Goal: Browse casually: Explore the website without a specific task or goal

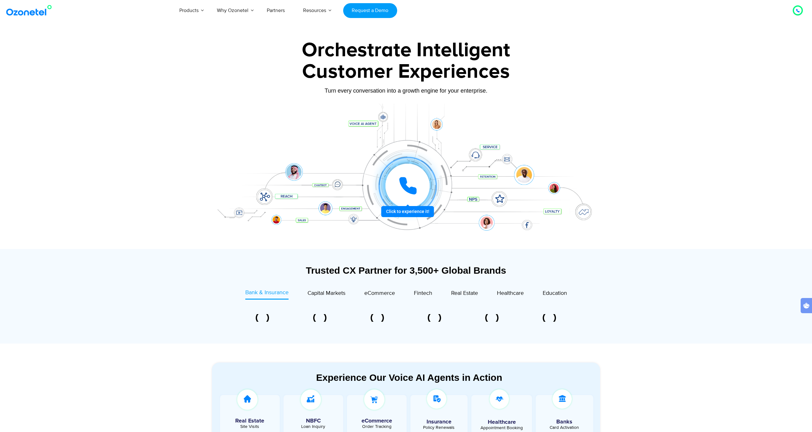
click at [169, 69] on div at bounding box center [406, 141] width 812 height 215
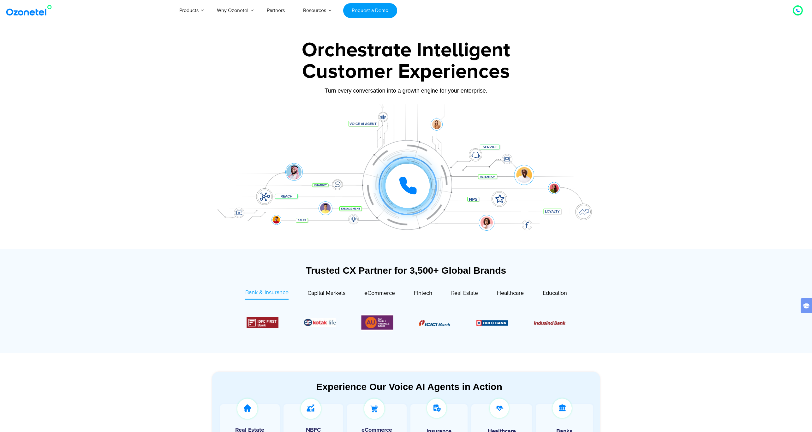
click at [99, 303] on section "Trusted CX Partner for 3,500+ Global Brands Bank & Insurance Capital Markets" at bounding box center [406, 301] width 812 height 104
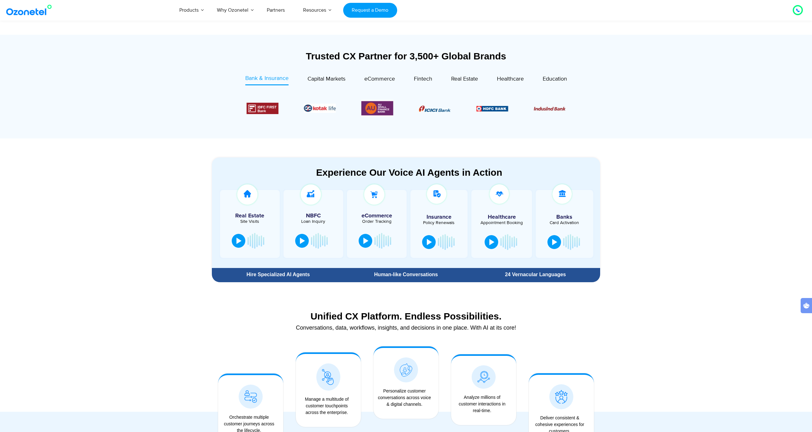
scroll to position [292, 0]
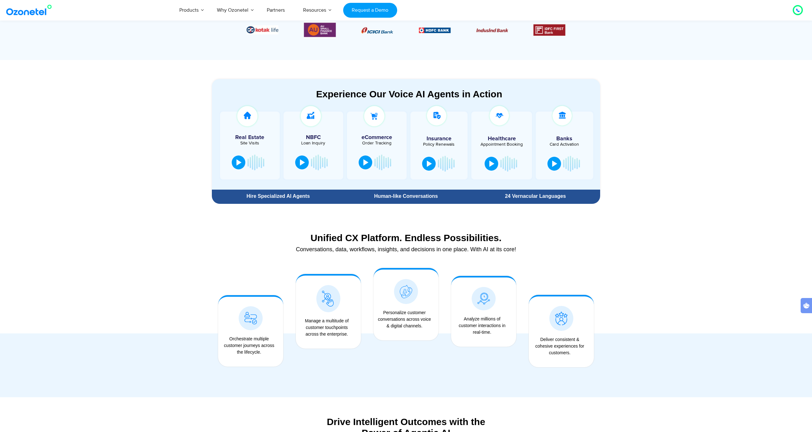
click at [174, 184] on section "Experience Our Voice AI Agents in Action Real Estate Site Visits NBFC Loan Inqu…" at bounding box center [406, 133] width 812 height 147
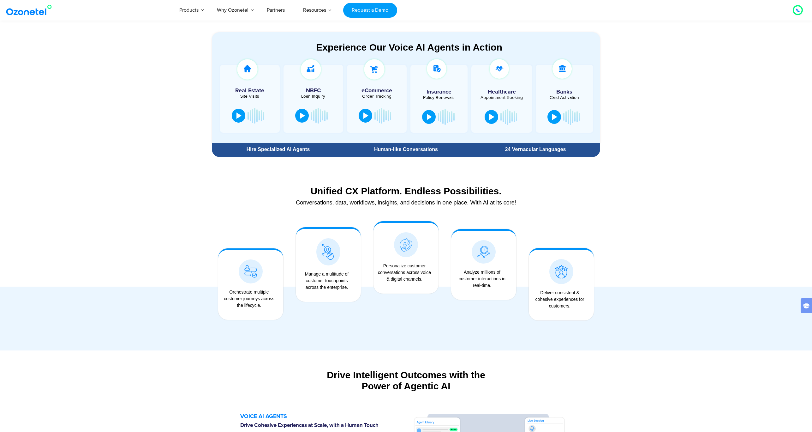
scroll to position [0, 0]
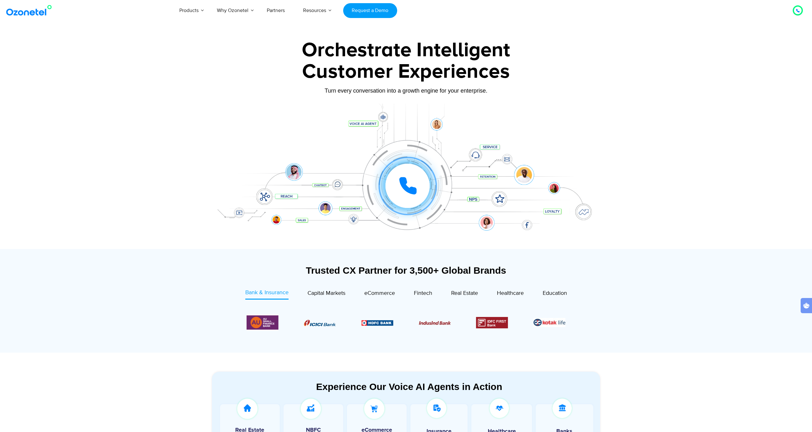
click at [210, 122] on div "Click to experience it! Call in progress... 1 2 3 4 5 6 7 8 9 # 0" at bounding box center [406, 172] width 395 height 107
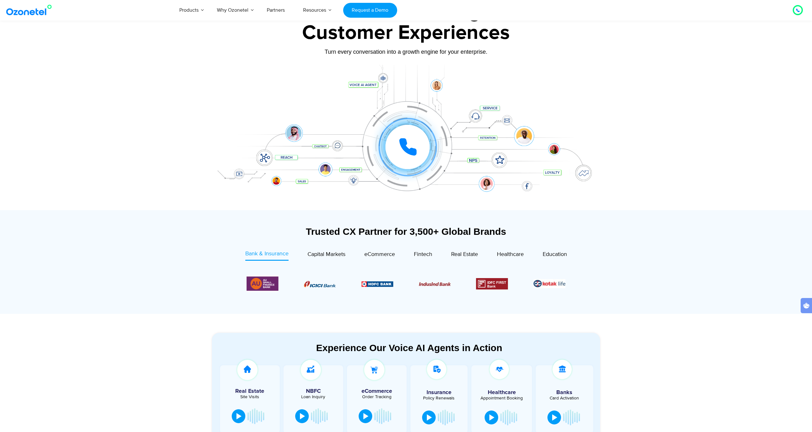
scroll to position [194, 0]
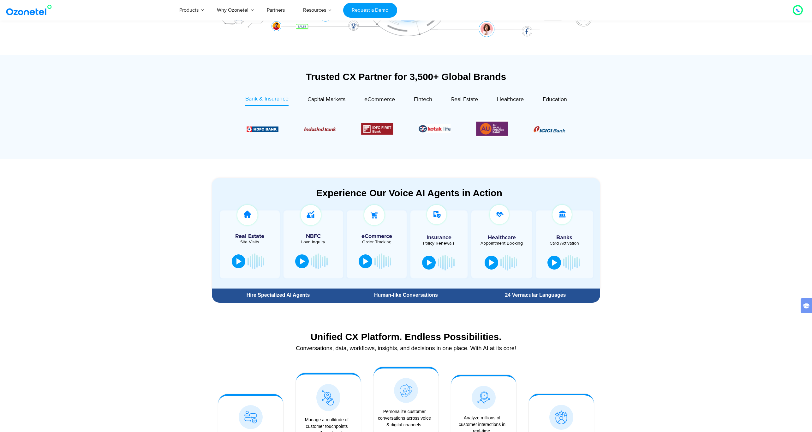
click at [105, 102] on section "Trusted CX Partner for 3,500+ Global Brands Bank & Insurance Capital Markets" at bounding box center [406, 107] width 812 height 104
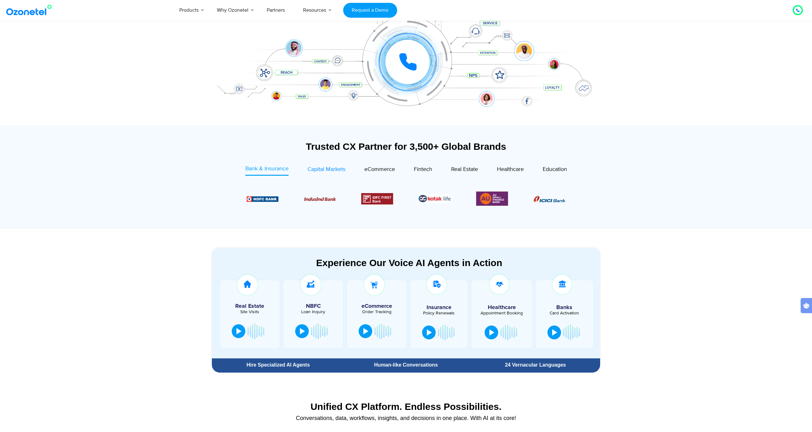
click at [315, 172] on span "Capital Markets" at bounding box center [327, 169] width 38 height 7
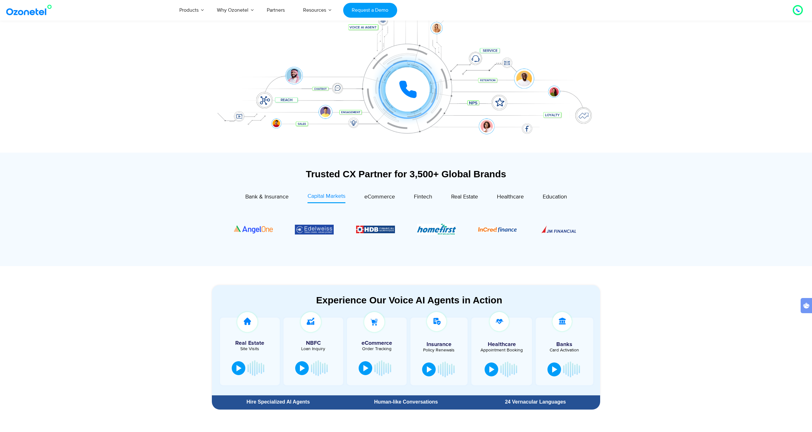
scroll to position [92, 0]
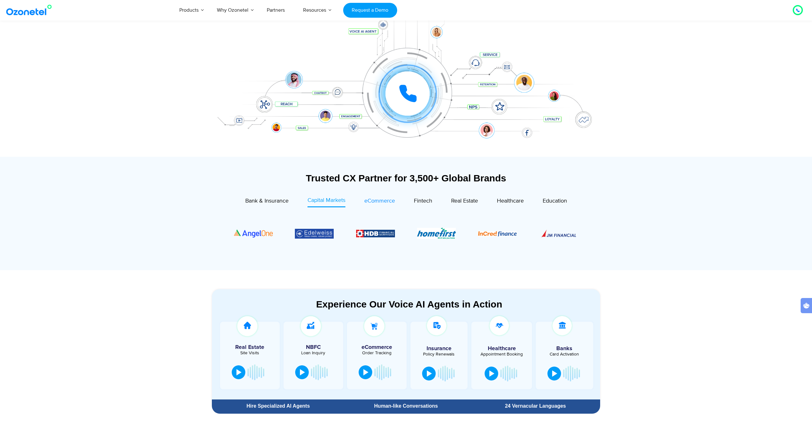
click at [380, 203] on span "eCommerce" at bounding box center [379, 200] width 31 height 7
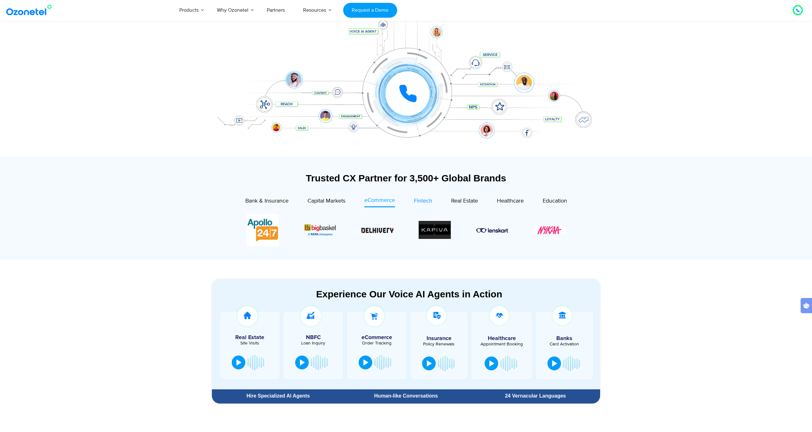
click at [422, 202] on span "Fintech" at bounding box center [423, 200] width 18 height 7
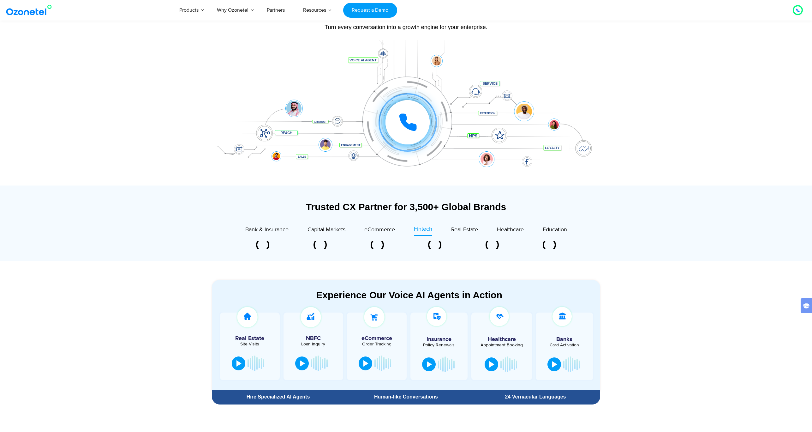
scroll to position [63, 0]
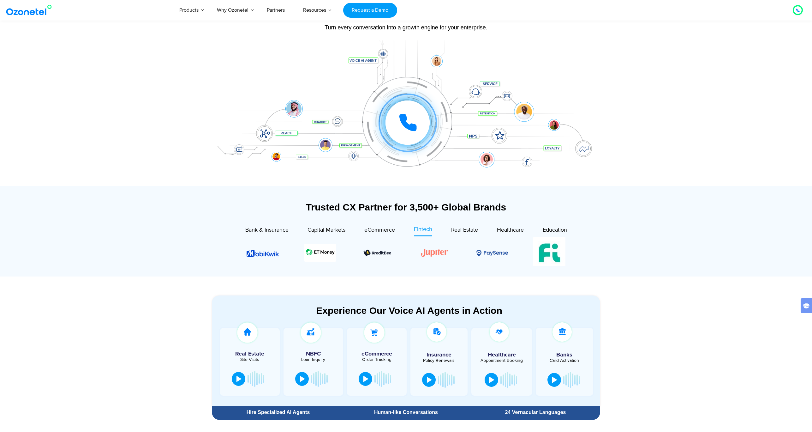
click at [581, 198] on section "Trusted CX Partner for 3,500+ Global Brands Bank & Insurance Capital Markets" at bounding box center [406, 231] width 388 height 84
click at [466, 231] on span "Real Estate" at bounding box center [464, 229] width 27 height 7
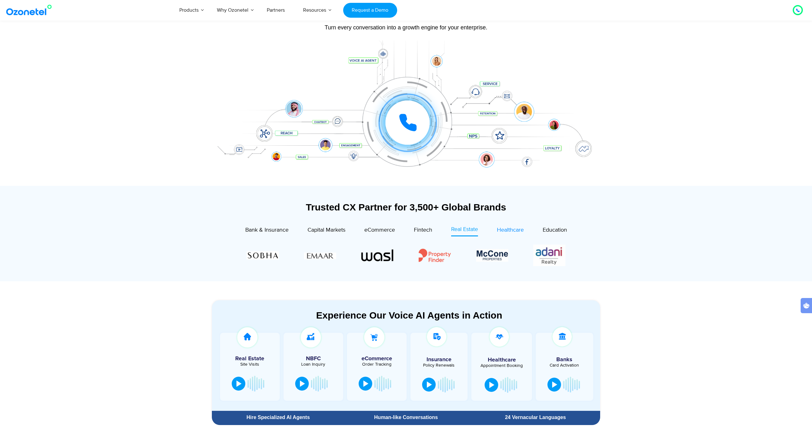
click at [505, 227] on span "Healthcare" at bounding box center [510, 229] width 27 height 7
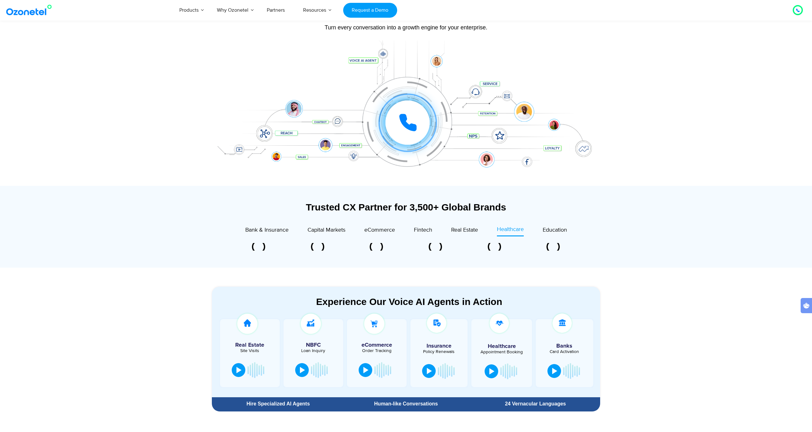
click at [545, 201] on section "Trusted CX Partner for 3,500+ Global Brands Bank & Insurance Capital Markets" at bounding box center [406, 226] width 388 height 75
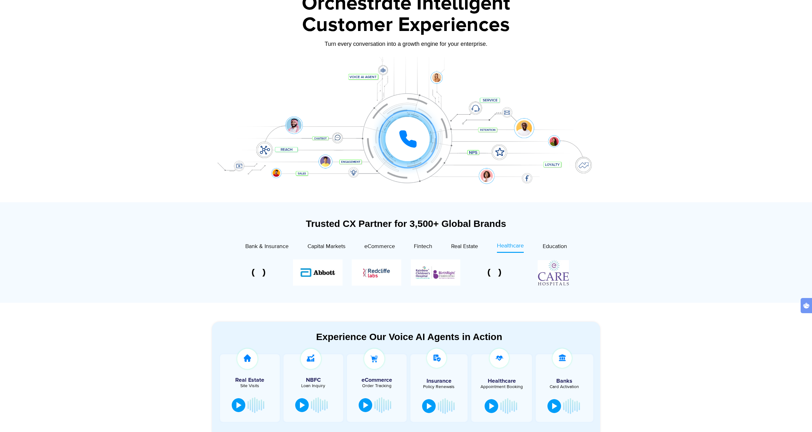
scroll to position [43, 0]
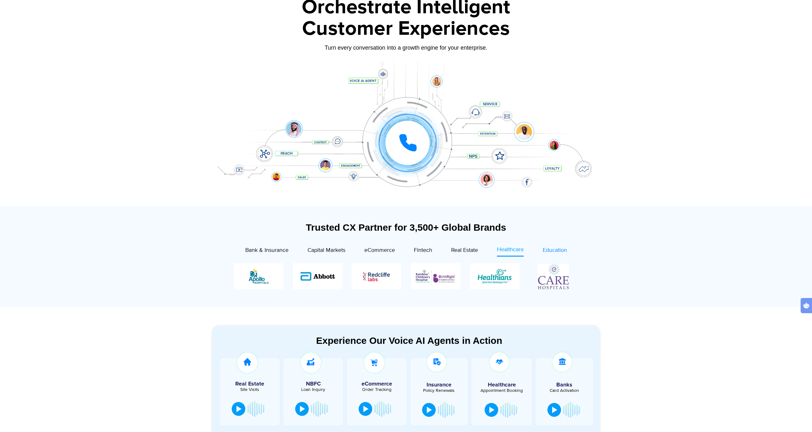
click at [553, 251] on span "Education" at bounding box center [555, 250] width 24 height 7
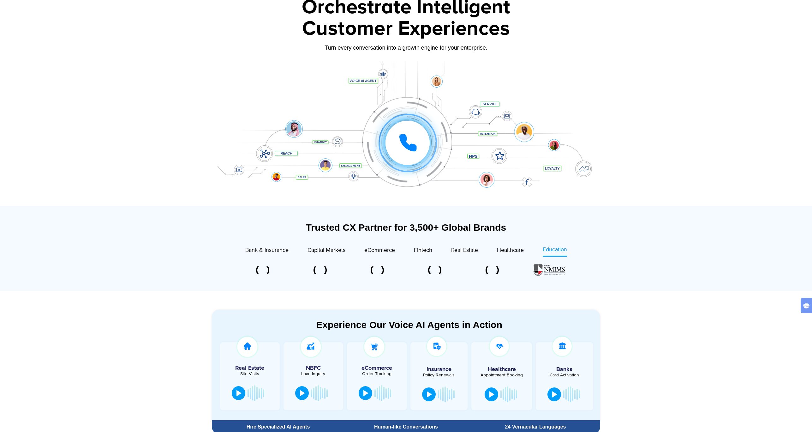
click at [547, 218] on section "Trusted CX Partner for 3,500+ Global Brands Bank & Insurance Capital Markets" at bounding box center [406, 248] width 388 height 78
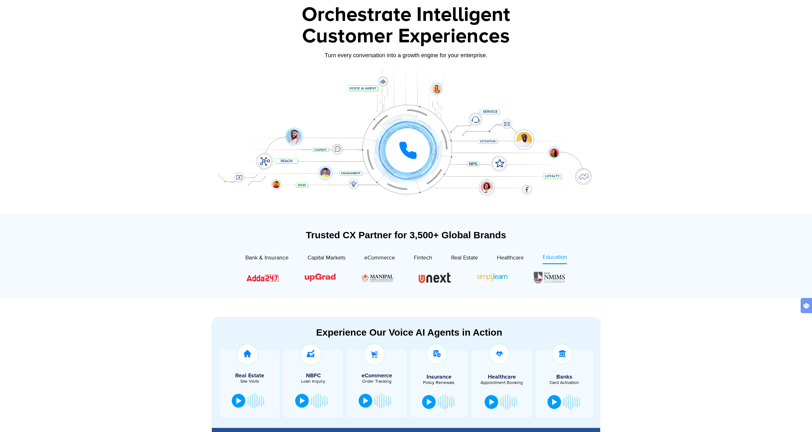
scroll to position [31, 0]
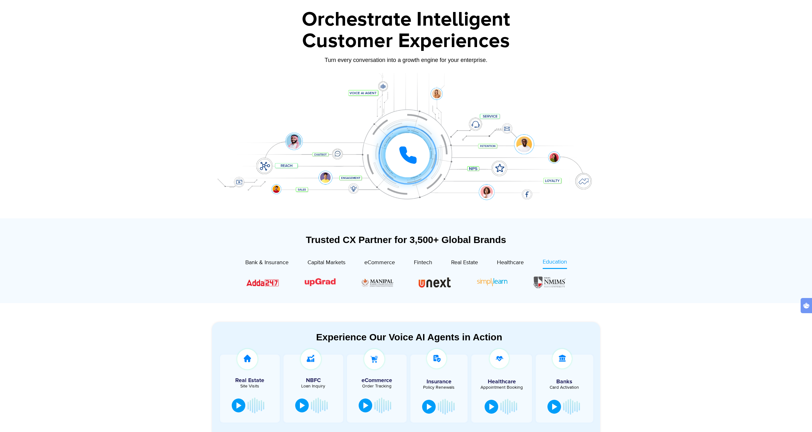
click at [234, 61] on div "Turn every conversation into a growth engine for your enterprise." at bounding box center [406, 60] width 395 height 7
